Goal: Transaction & Acquisition: Purchase product/service

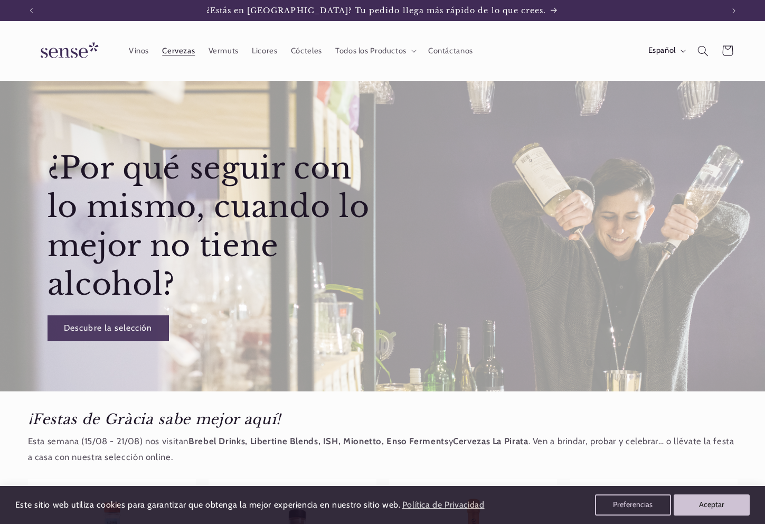
click at [183, 46] on span "Cervezas" at bounding box center [178, 51] width 33 height 10
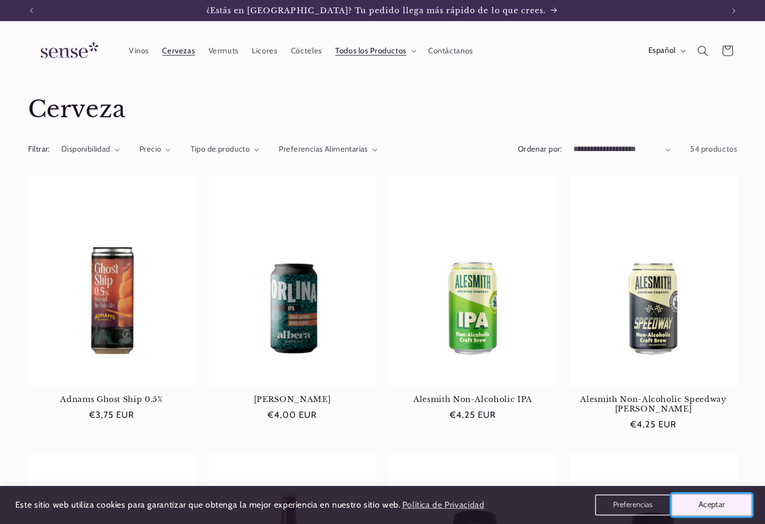
click at [718, 504] on button "Aceptar" at bounding box center [712, 505] width 81 height 22
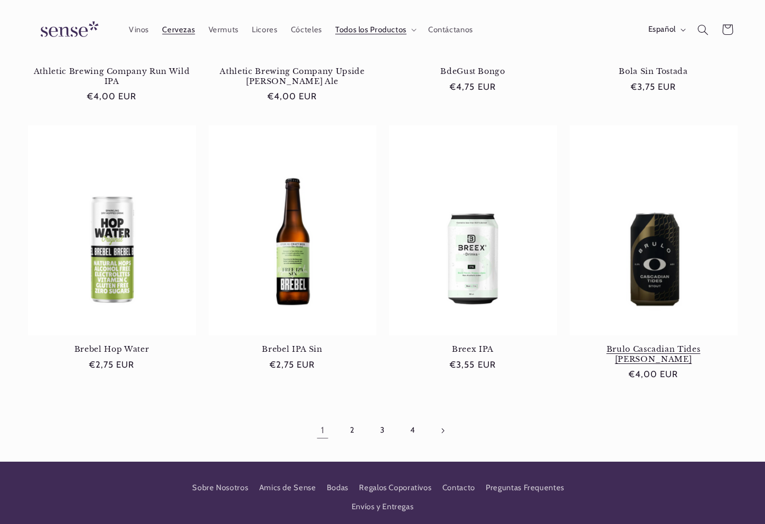
scroll to position [874, 0]
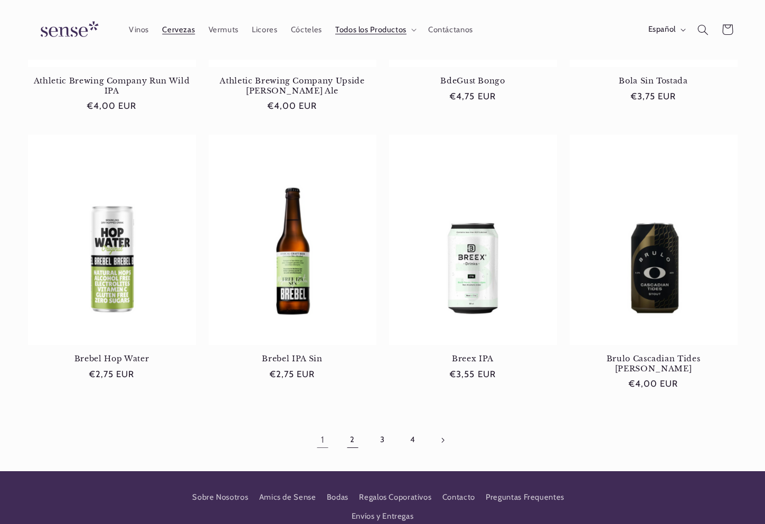
click at [355, 434] on link "2" at bounding box center [353, 440] width 24 height 24
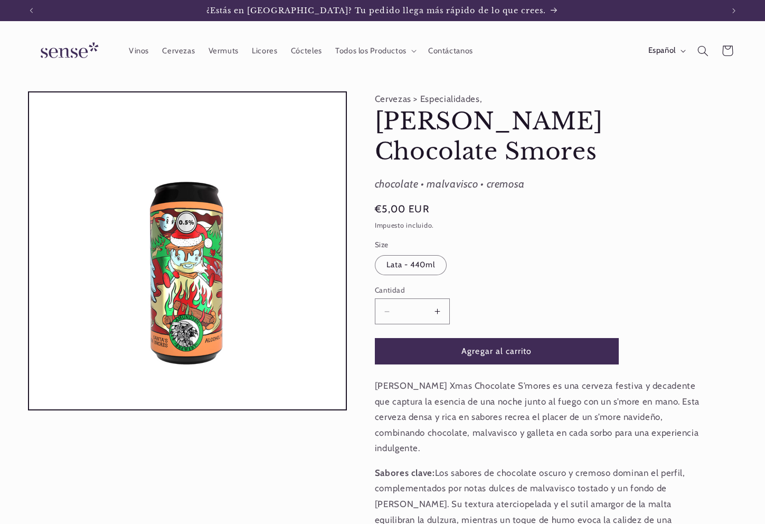
scroll to position [0, 692]
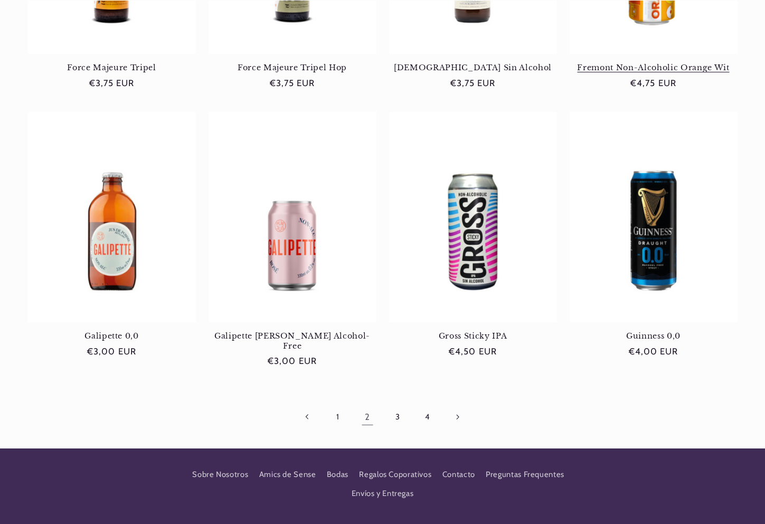
scroll to position [0, 692]
